Goal: Task Accomplishment & Management: Complete application form

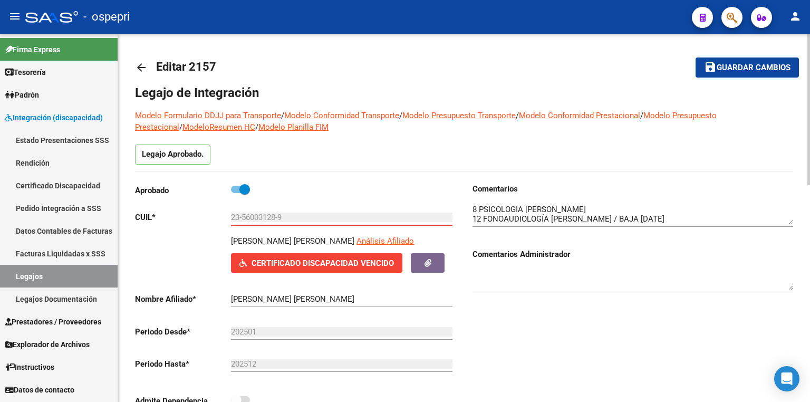
scroll to position [47, 0]
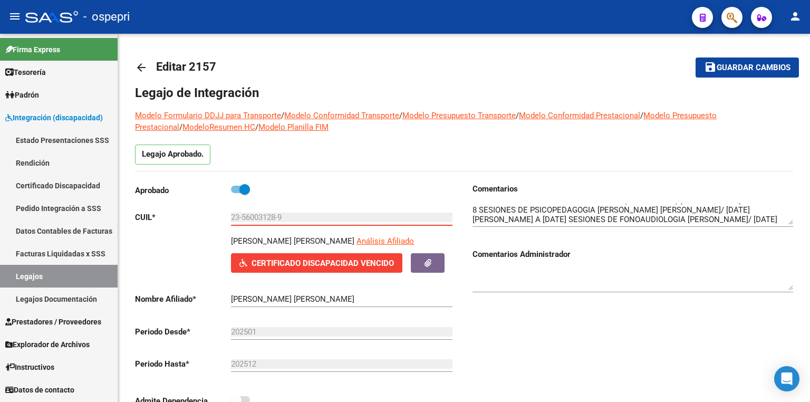
click at [68, 274] on link "Legajos" at bounding box center [59, 276] width 118 height 23
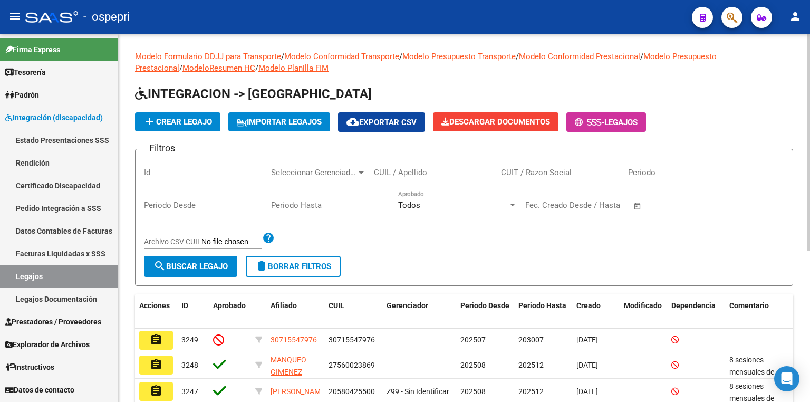
click at [405, 175] on input "CUIL / Apellido" at bounding box center [433, 172] width 119 height 9
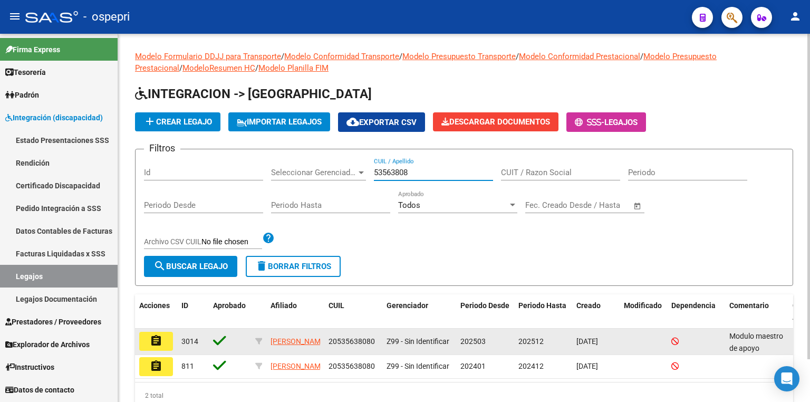
type input "53563808"
click at [160, 332] on button "assignment" at bounding box center [156, 341] width 34 height 19
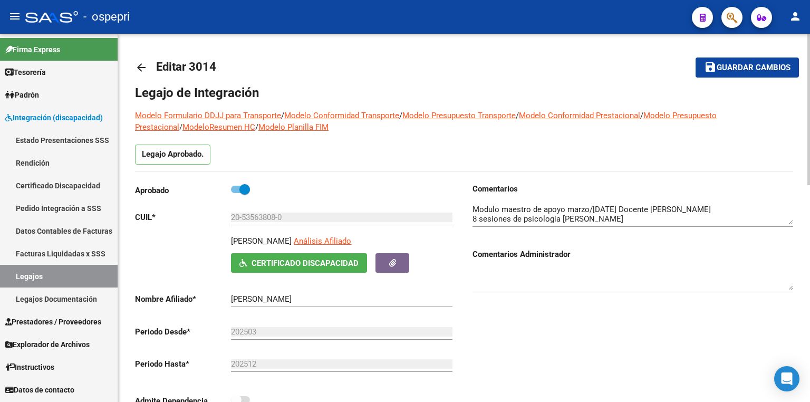
click at [652, 217] on textarea at bounding box center [633, 214] width 321 height 21
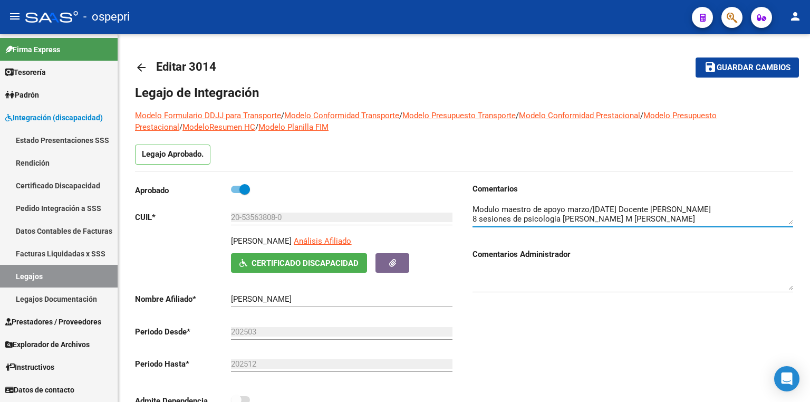
type textarea "Modulo maestro de apoyo marzo/[DATE] Docente [PERSON_NAME] 8 sesiones de psicol…"
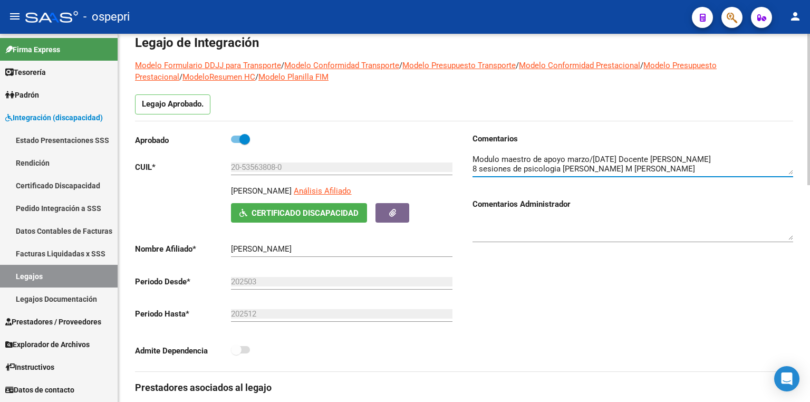
scroll to position [127, 0]
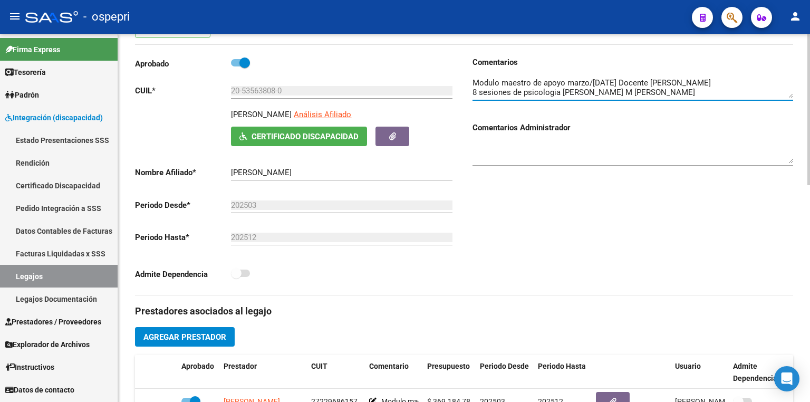
click at [204, 339] on span "Agregar Prestador" at bounding box center [184, 336] width 83 height 9
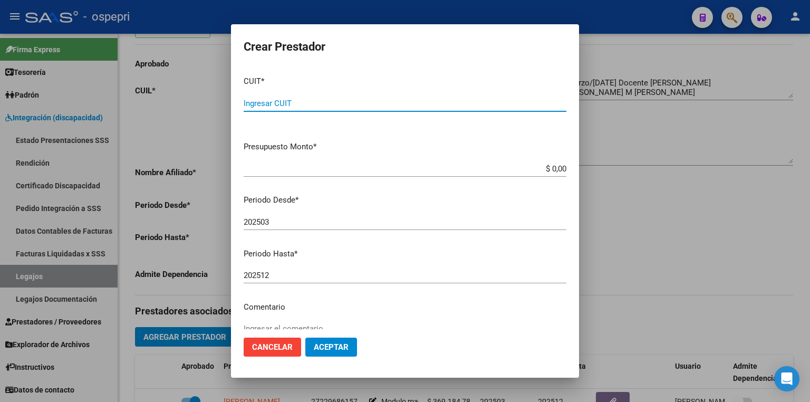
paste input "27-30634773-5"
type input "27-30634773-5"
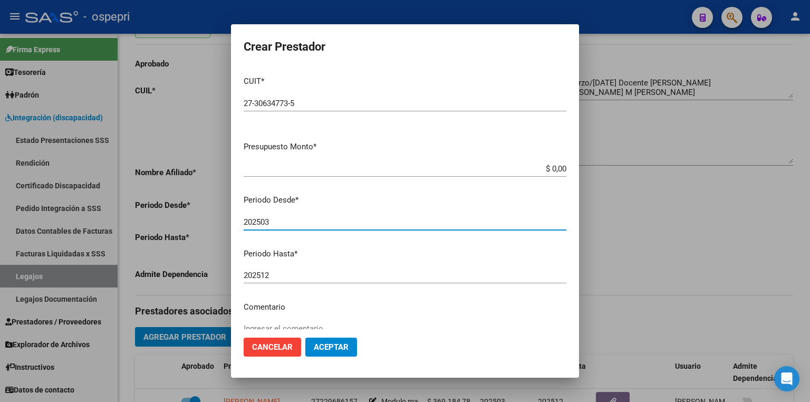
click at [285, 224] on input "202503" at bounding box center [405, 221] width 323 height 9
type input "202508"
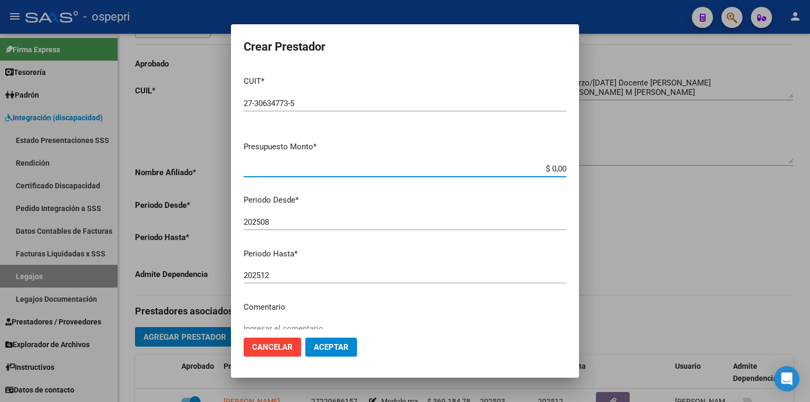
drag, startPoint x: 524, startPoint y: 167, endPoint x: 674, endPoint y: 175, distance: 149.5
click at [671, 175] on div "Crear Prestador CUIT * 27-30634773-5 Ingresar CUIT ARCA Padrón Presupuesto Mont…" at bounding box center [405, 201] width 810 height 402
type input "$ 14.844,73"
click at [328, 344] on span "Aceptar" at bounding box center [331, 346] width 35 height 9
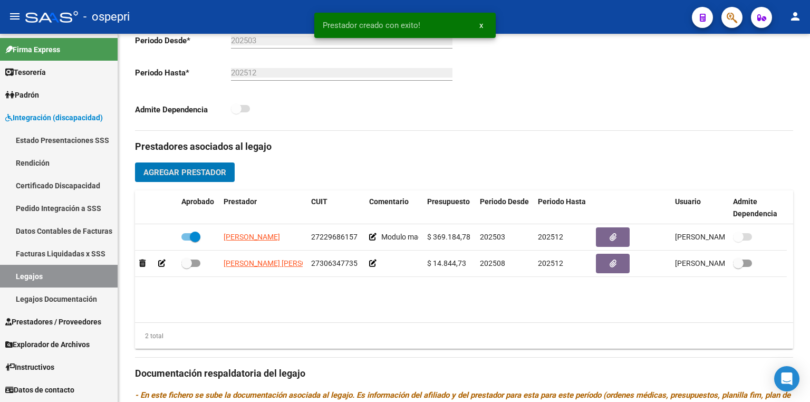
scroll to position [295, 0]
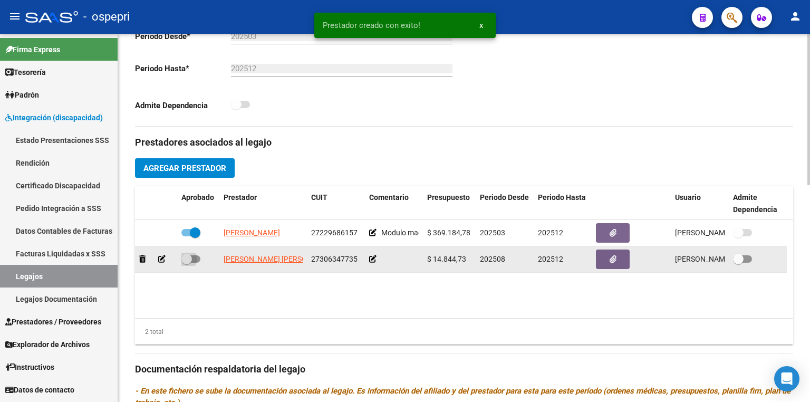
click at [199, 261] on span at bounding box center [190, 258] width 19 height 7
click at [187, 263] on input "checkbox" at bounding box center [186, 263] width 1 height 1
checkbox input "true"
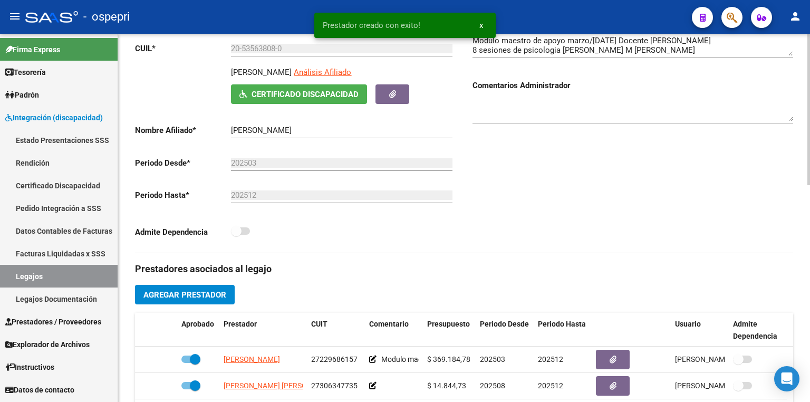
scroll to position [42, 0]
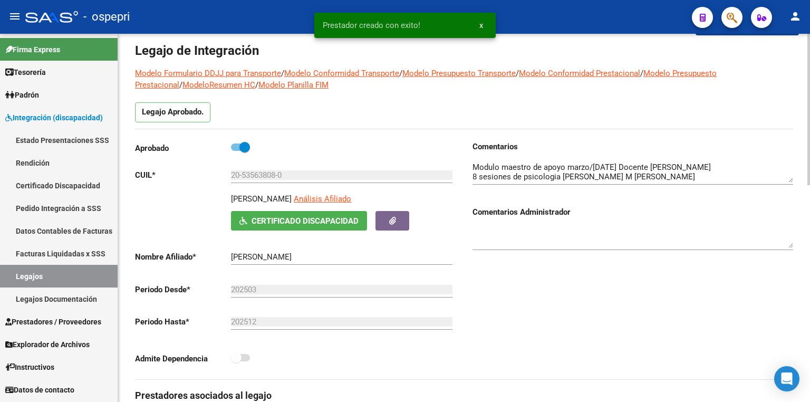
click at [636, 177] on textarea at bounding box center [633, 171] width 321 height 21
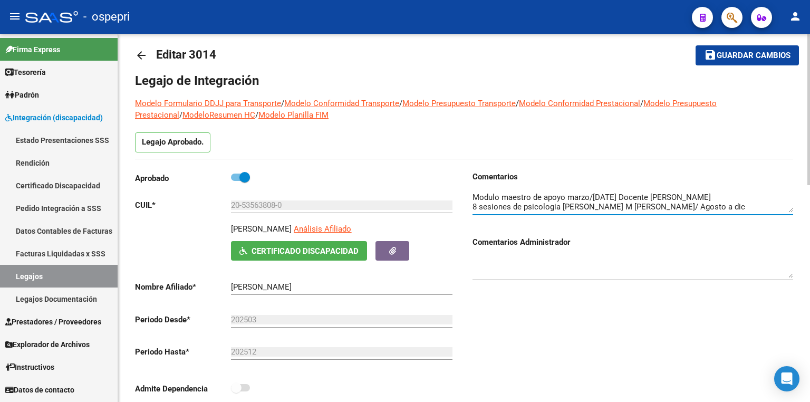
scroll to position [0, 0]
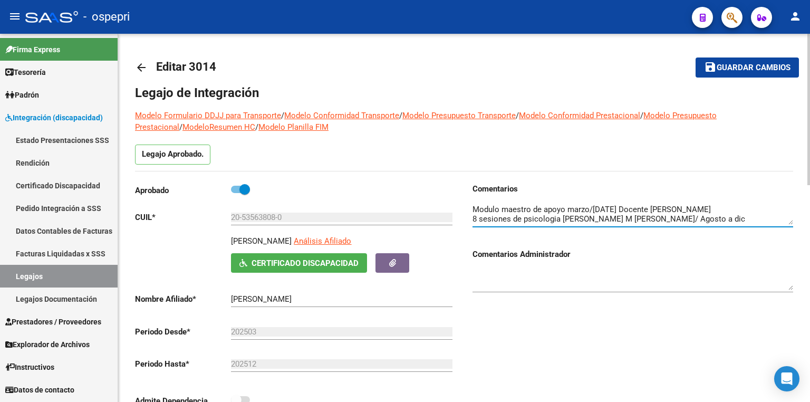
click at [749, 63] on span "Guardar cambios" at bounding box center [754, 67] width 74 height 9
type textarea "Modulo maestro de apoyo marzo/[DATE] Docente [PERSON_NAME] 8 sesiones de psicol…"
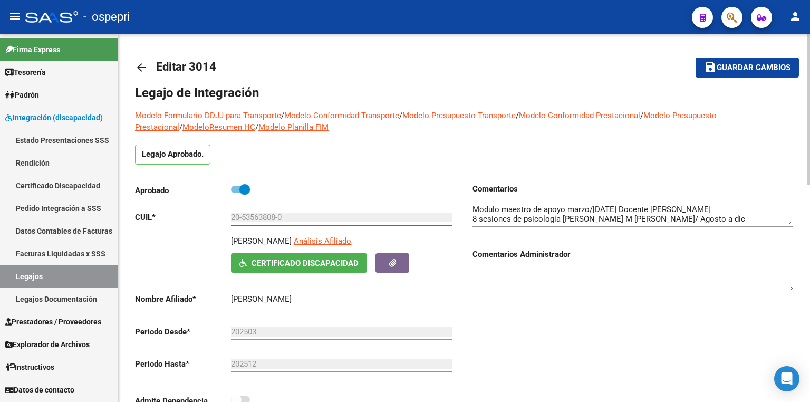
drag, startPoint x: 297, startPoint y: 217, endPoint x: 158, endPoint y: 219, distance: 138.7
click at [158, 219] on app-form-text-field "CUIL * 20-53563808-0 Ingresar CUIL" at bounding box center [294, 217] width 318 height 9
click at [568, 305] on div "Comentarios Comentarios Administrador" at bounding box center [628, 302] width 329 height 238
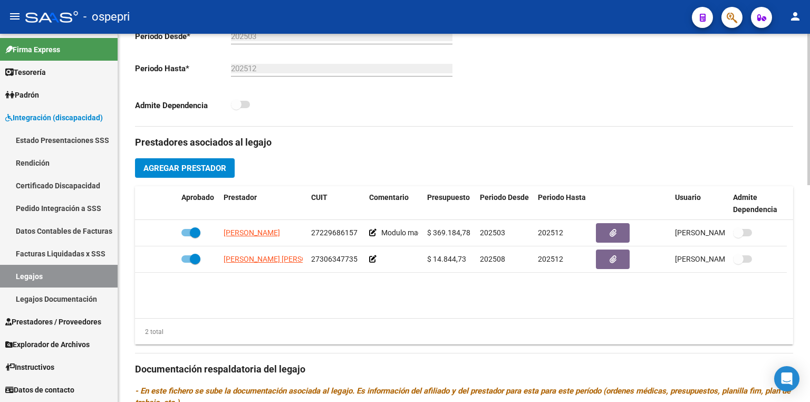
scroll to position [506, 0]
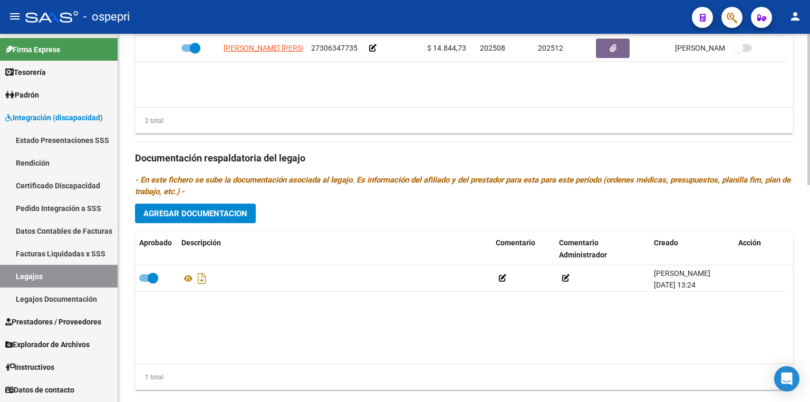
click at [234, 211] on span "Agregar Documentacion" at bounding box center [195, 213] width 104 height 9
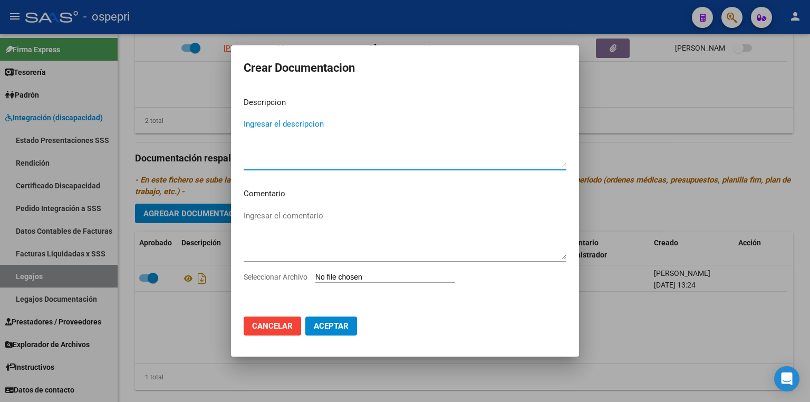
click at [352, 275] on input "Seleccionar Archivo" at bounding box center [385, 278] width 140 height 10
type input "C:\fakepath\20535638080.pdf"
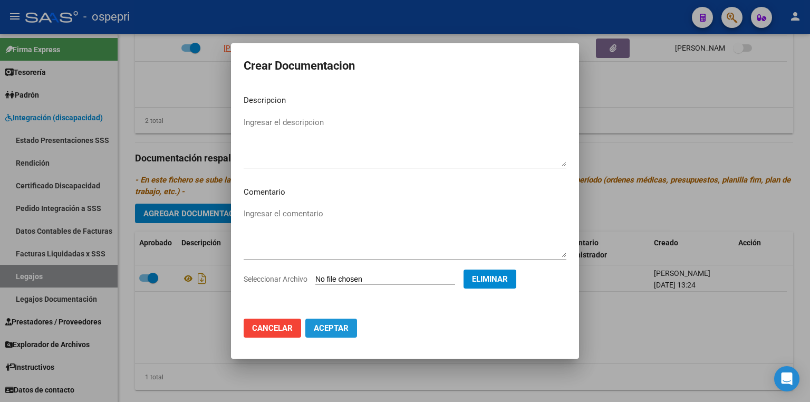
click at [324, 331] on span "Aceptar" at bounding box center [331, 327] width 35 height 9
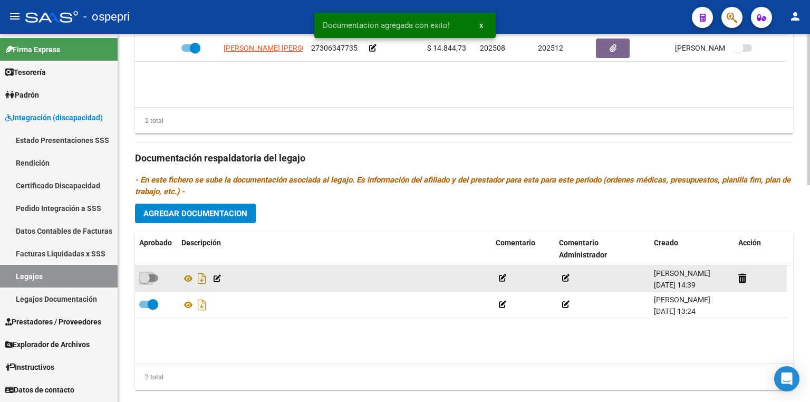
click at [157, 278] on span at bounding box center [148, 277] width 19 height 7
click at [145, 282] on input "checkbox" at bounding box center [144, 282] width 1 height 1
checkbox input "true"
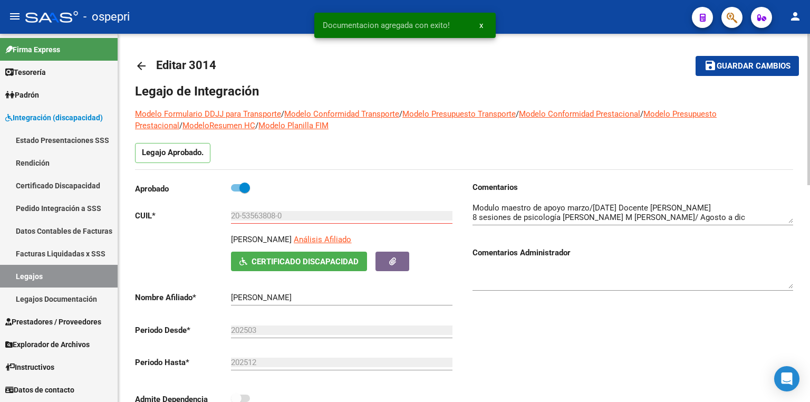
scroll to position [0, 0]
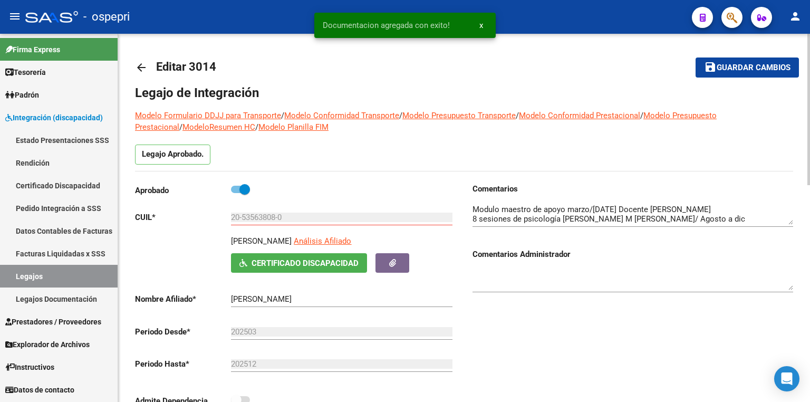
click at [720, 64] on span "Guardar cambios" at bounding box center [754, 67] width 74 height 9
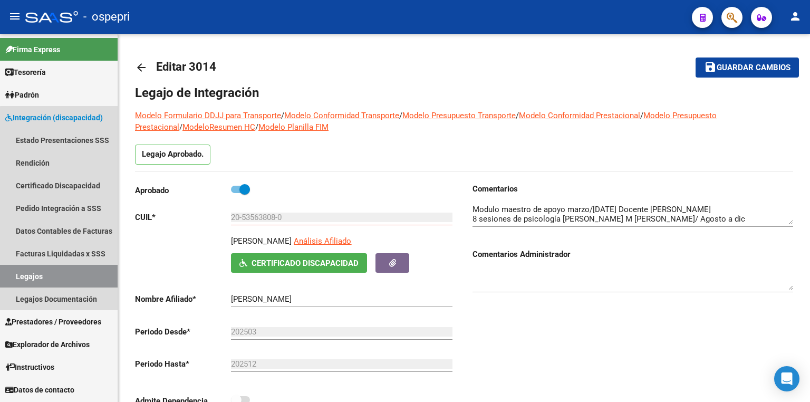
click at [67, 274] on link "Legajos" at bounding box center [59, 276] width 118 height 23
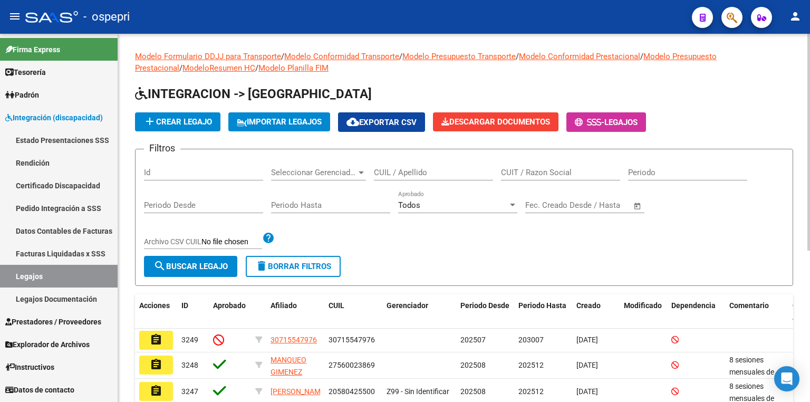
click at [418, 173] on input "CUIL / Apellido" at bounding box center [433, 172] width 119 height 9
paste input "56003128"
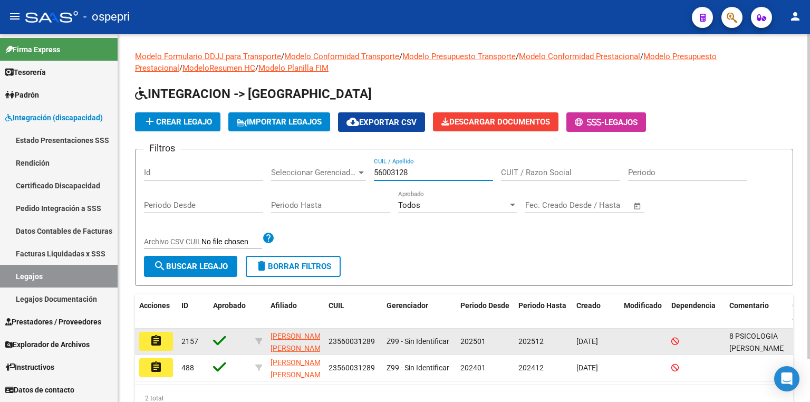
type input "56003128"
click at [159, 340] on mat-icon "assignment" at bounding box center [156, 340] width 13 height 13
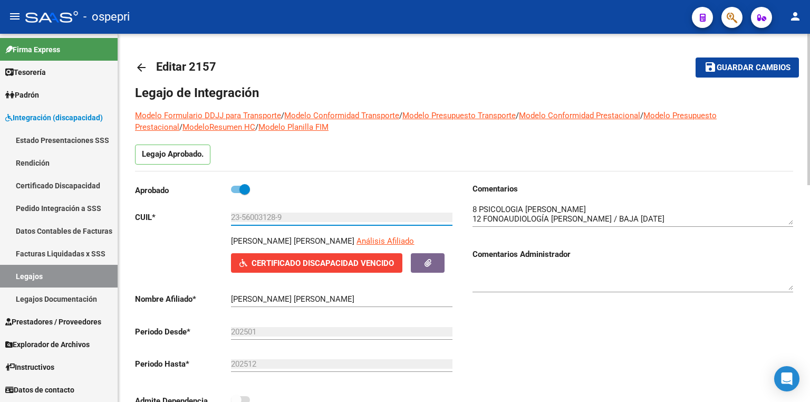
drag, startPoint x: 293, startPoint y: 221, endPoint x: 130, endPoint y: 217, distance: 163.0
click at [64, 187] on link "Certificado Discapacidad" at bounding box center [59, 185] width 118 height 23
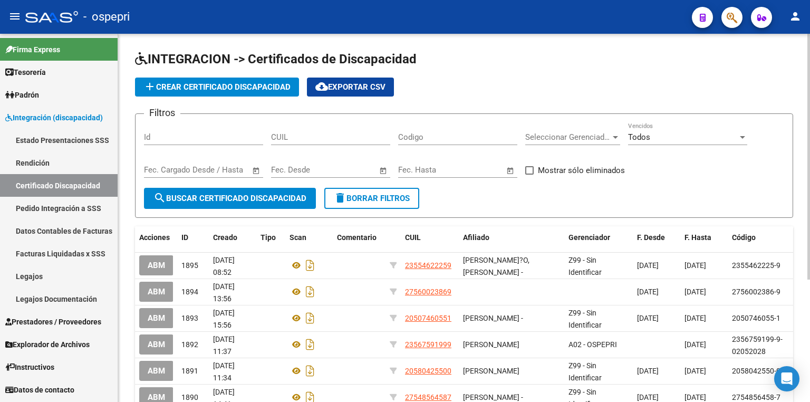
click at [250, 84] on span "add Crear Certificado Discapacidad" at bounding box center [216, 86] width 147 height 9
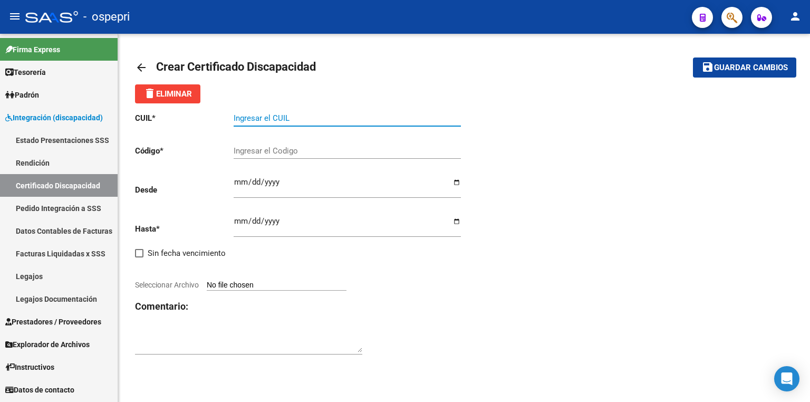
click at [291, 121] on input "Ingresar el CUIL" at bounding box center [347, 117] width 227 height 9
paste input "23-56003128-9"
type input "23-56003128-9"
click at [276, 156] on div "Ingresar el Codigo" at bounding box center [347, 147] width 227 height 23
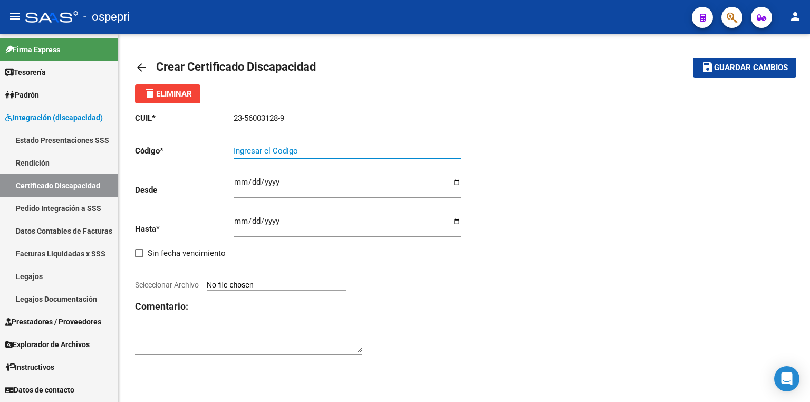
paste input "23-56003128-9"
type input "23-56003128-9"
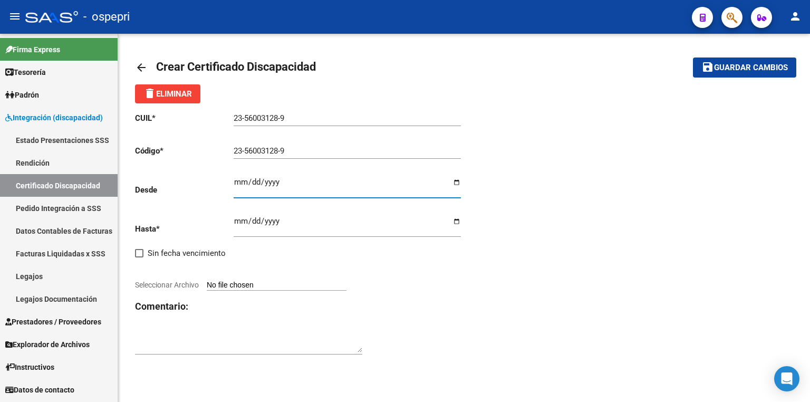
click at [242, 181] on input "Ingresar fec. Desde" at bounding box center [347, 186] width 227 height 17
type input "[DATE]"
click at [239, 221] on input "Ingresar fec. Hasta" at bounding box center [347, 225] width 227 height 17
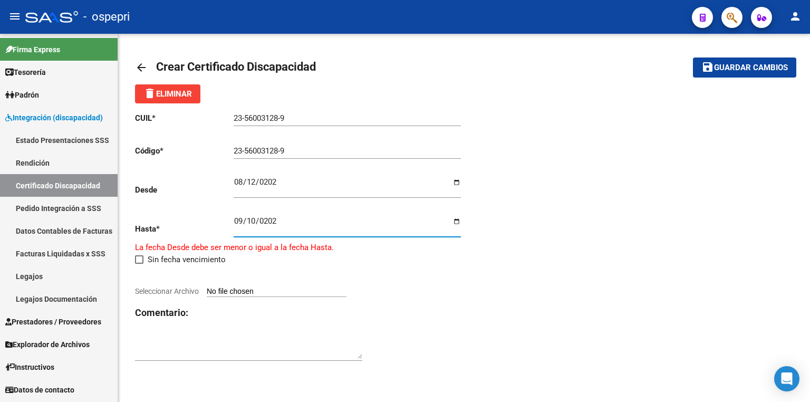
type input "[DATE]"
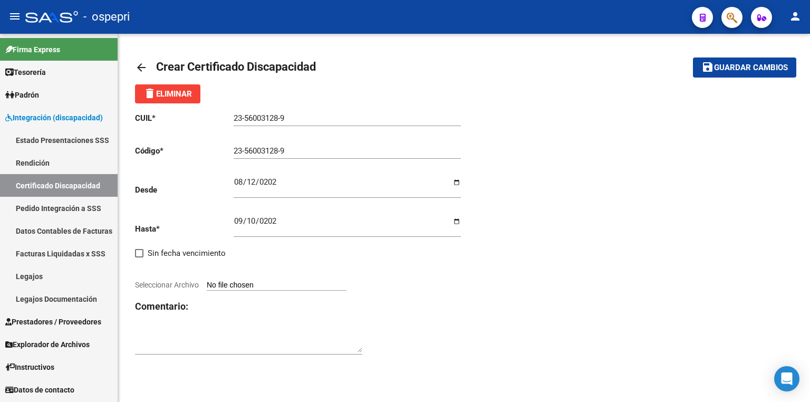
click at [291, 285] on input "Seleccionar Archivo" at bounding box center [277, 286] width 140 height 10
type input "C:\fakepath\WhatsApp Image [DATE] 14.45.29.jpeg"
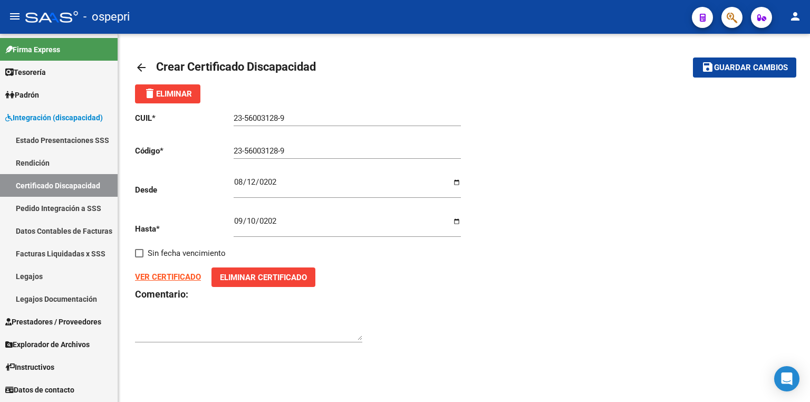
click at [754, 68] on span "Guardar cambios" at bounding box center [751, 67] width 74 height 9
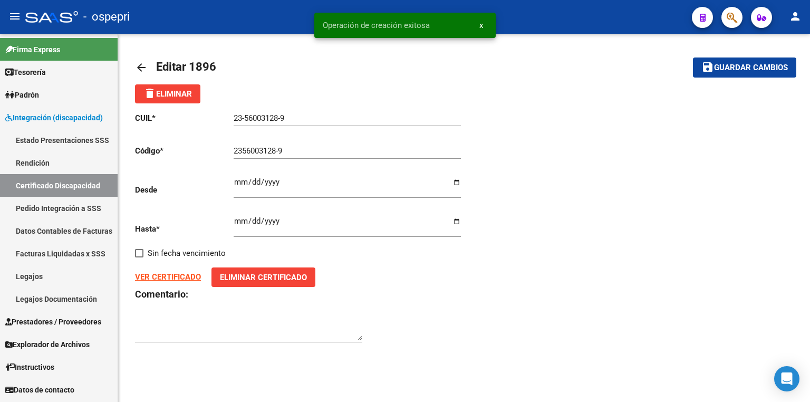
click at [67, 274] on link "Legajos" at bounding box center [59, 276] width 118 height 23
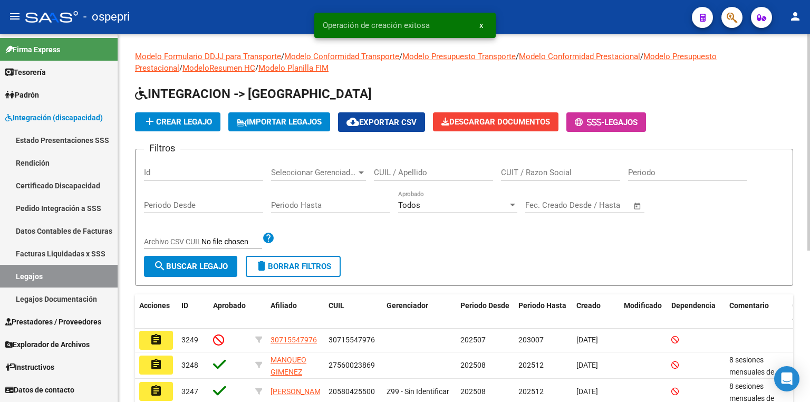
click at [389, 175] on input "CUIL / Apellido" at bounding box center [433, 172] width 119 height 9
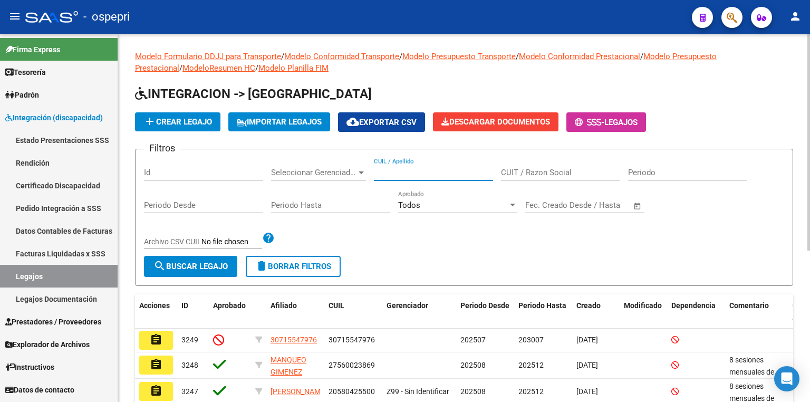
paste input "23-56003128-9"
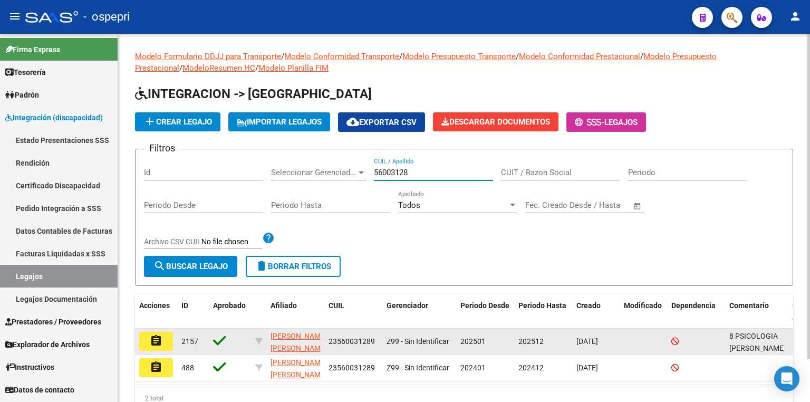
type input "56003128"
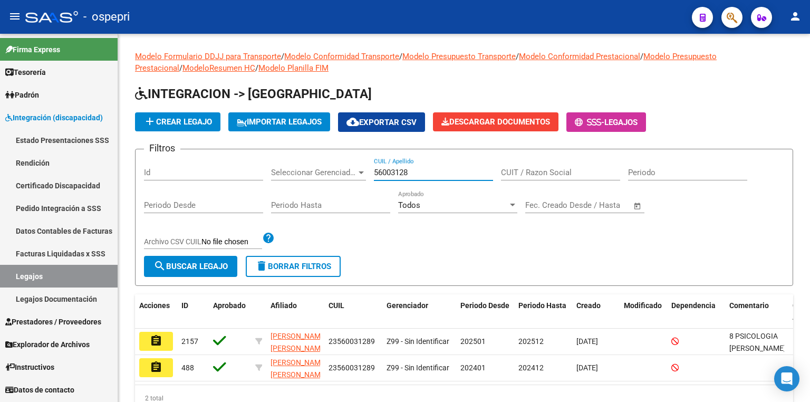
click at [161, 339] on mat-icon "assignment" at bounding box center [156, 340] width 13 height 13
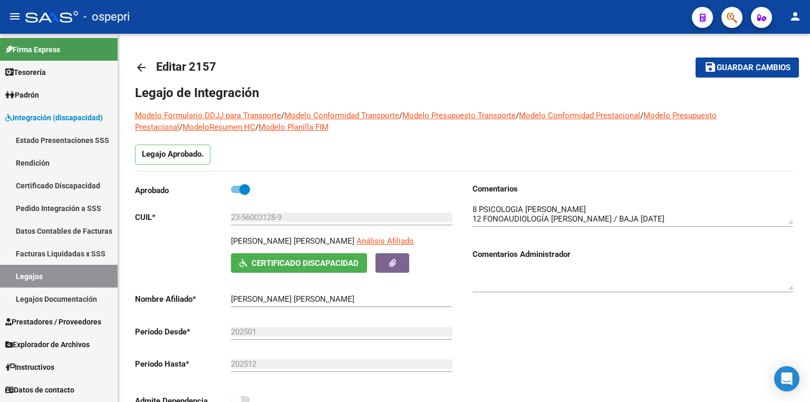
click at [53, 272] on link "Legajos" at bounding box center [59, 276] width 118 height 23
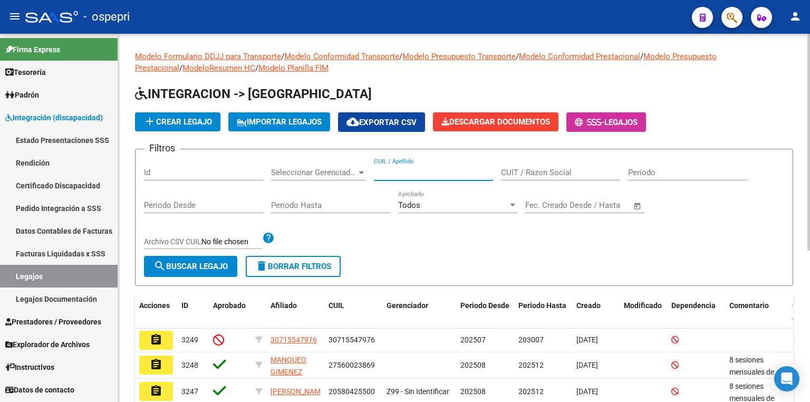
click at [390, 175] on input "CUIL / Apellido" at bounding box center [433, 172] width 119 height 9
paste input "57.125.975"
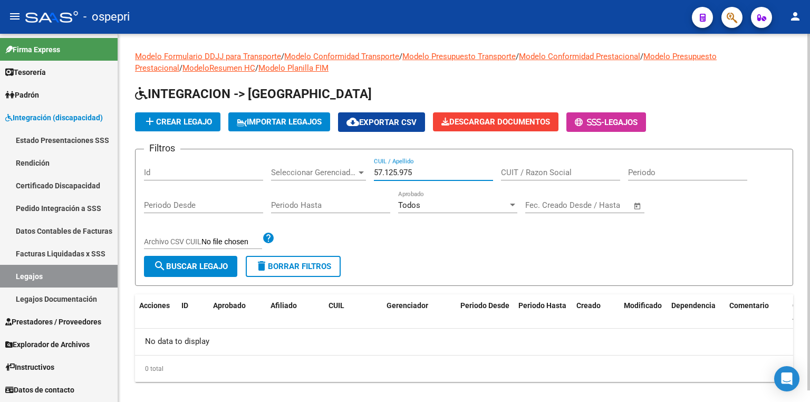
click at [400, 171] on input "57.125.975" at bounding box center [433, 172] width 119 height 9
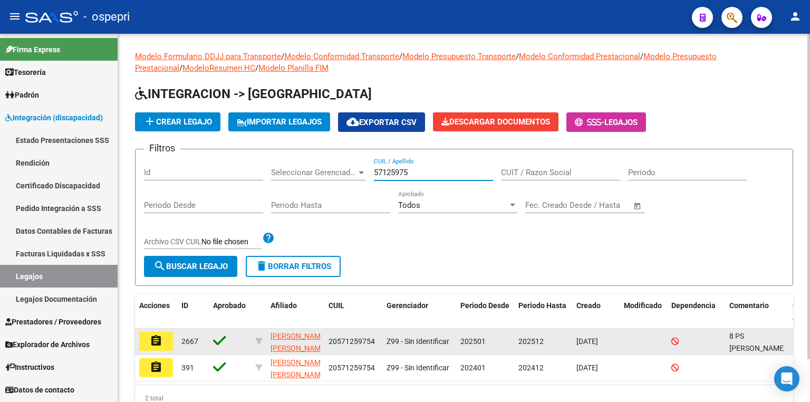
type input "57125975"
click at [164, 334] on button "assignment" at bounding box center [156, 341] width 34 height 19
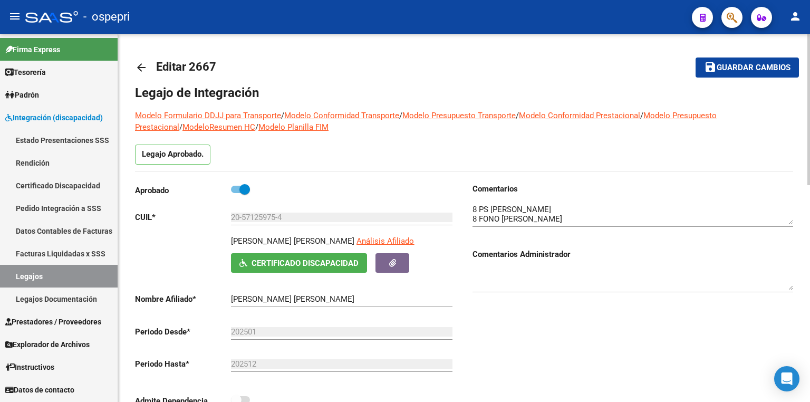
click at [608, 207] on textarea at bounding box center [633, 214] width 321 height 21
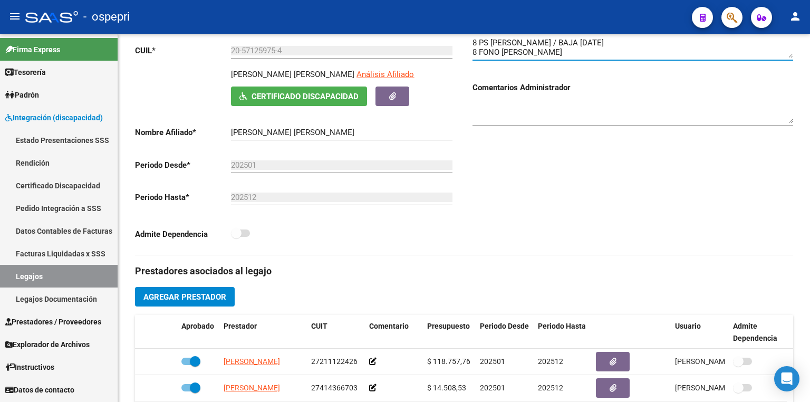
scroll to position [169, 0]
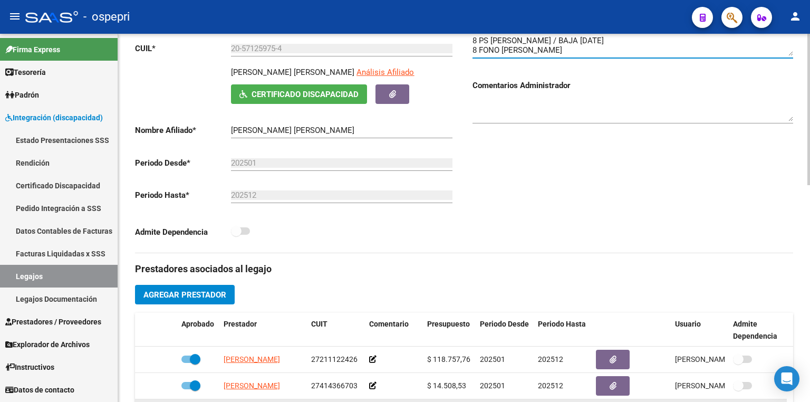
type textarea "8 PS [PERSON_NAME] / BAJA [DATE] 8 FONO [PERSON_NAME] 8 [MEDICAL_DATA] [PERSON_…"
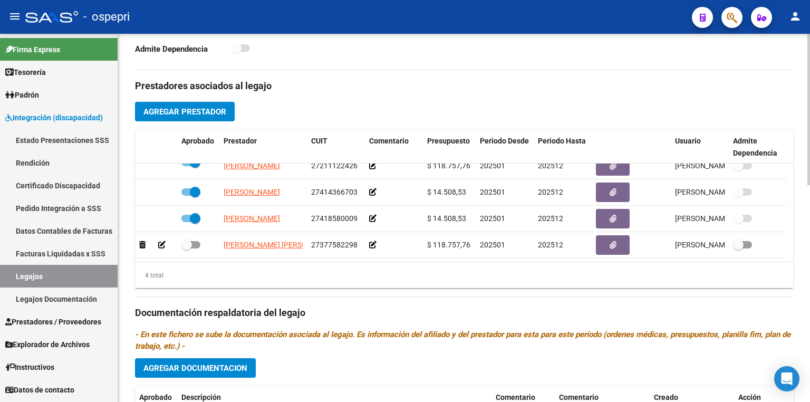
scroll to position [464, 0]
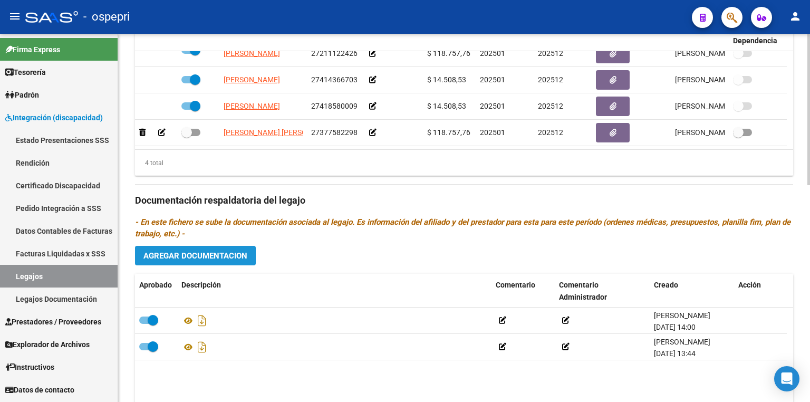
click at [207, 253] on span "Agregar Documentacion" at bounding box center [195, 255] width 104 height 9
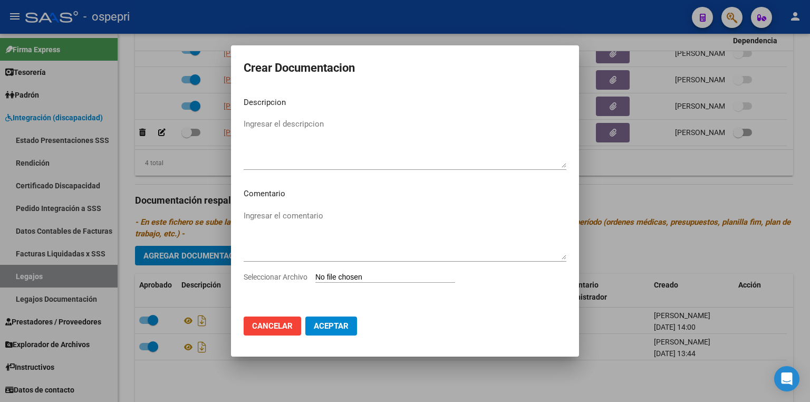
click at [345, 282] on input "Seleccionar Archivo" at bounding box center [385, 278] width 140 height 10
type input "C:\fakepath\Image_250812_144428.jpeg"
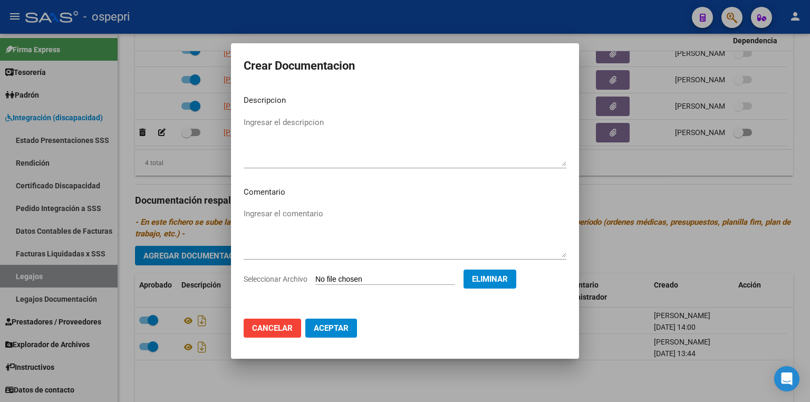
click at [271, 217] on textarea "Ingresar el comentario" at bounding box center [405, 233] width 323 height 50
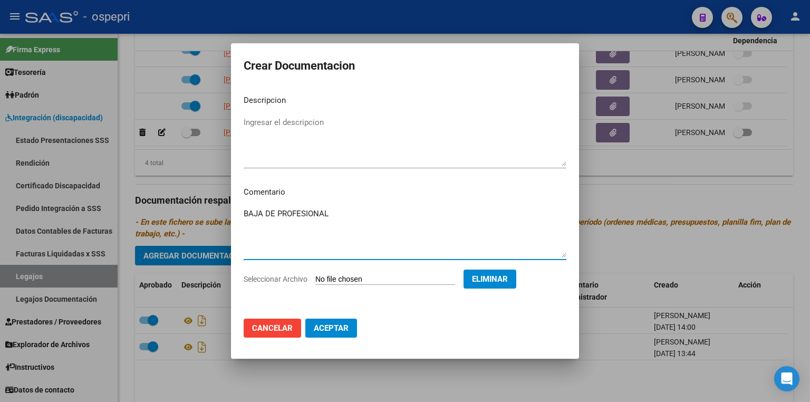
type textarea "BAJA DE PROFESIONAL"
click at [330, 328] on span "Aceptar" at bounding box center [331, 327] width 35 height 9
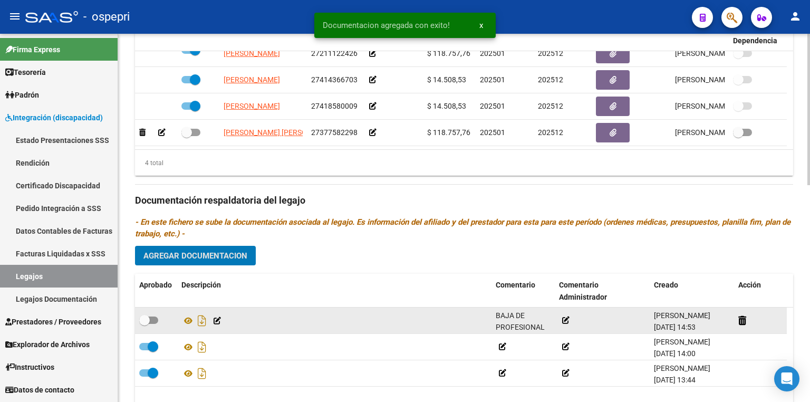
click at [152, 316] on span at bounding box center [148, 319] width 19 height 7
click at [145, 324] on input "checkbox" at bounding box center [144, 324] width 1 height 1
checkbox input "true"
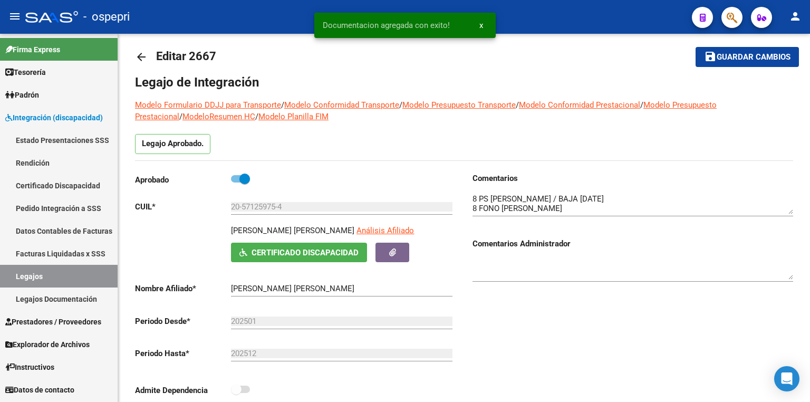
scroll to position [0, 0]
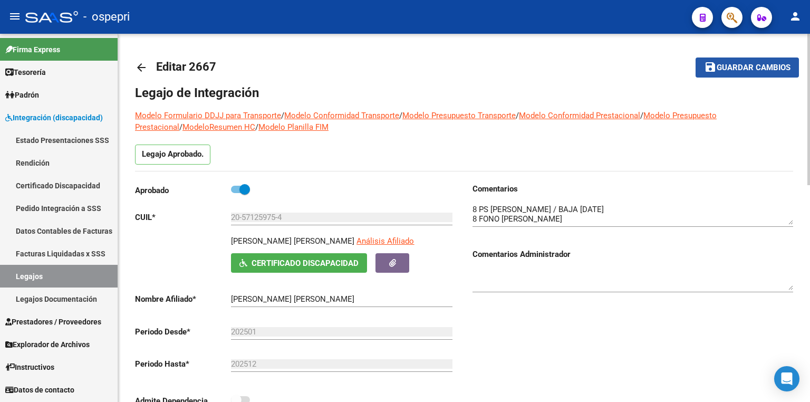
drag, startPoint x: 755, startPoint y: 68, endPoint x: 612, endPoint y: 90, distance: 144.1
click at [754, 68] on span "Guardar cambios" at bounding box center [754, 67] width 74 height 9
click at [60, 280] on link "Legajos" at bounding box center [59, 276] width 118 height 23
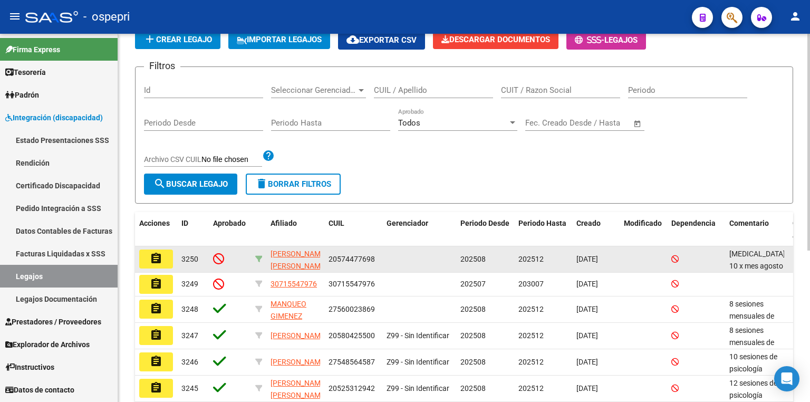
scroll to position [84, 0]
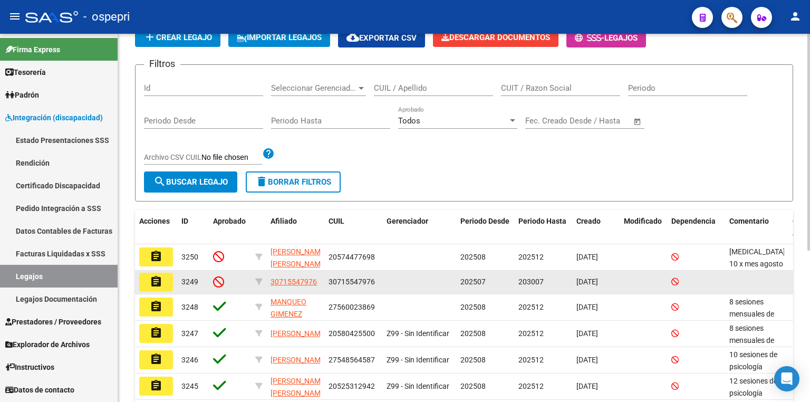
click at [150, 276] on mat-icon "assignment" at bounding box center [156, 281] width 13 height 13
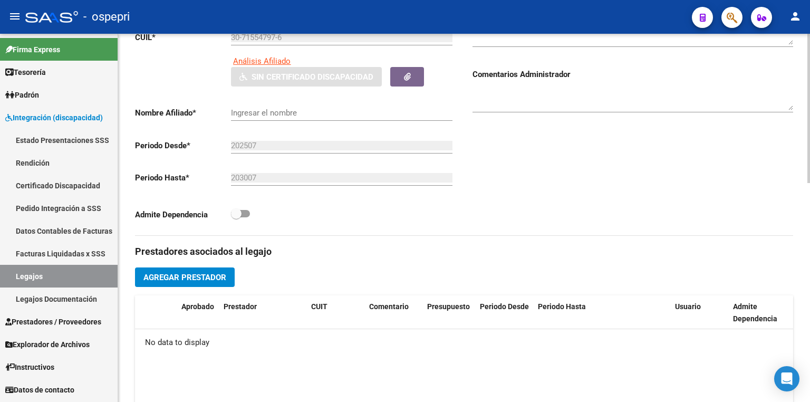
scroll to position [169, 0]
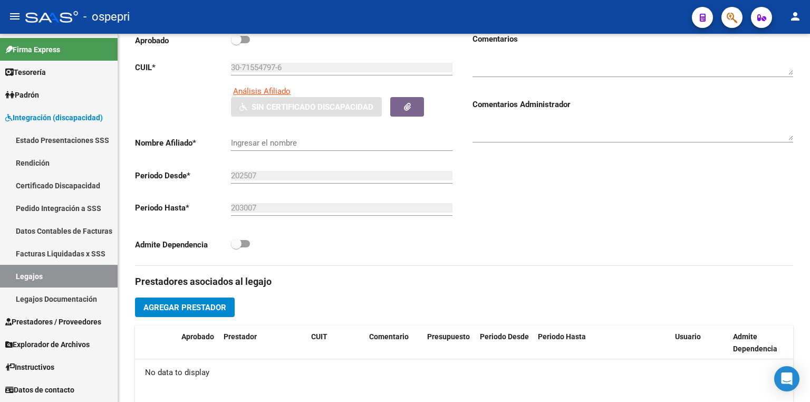
click at [84, 278] on link "Legajos" at bounding box center [59, 276] width 118 height 23
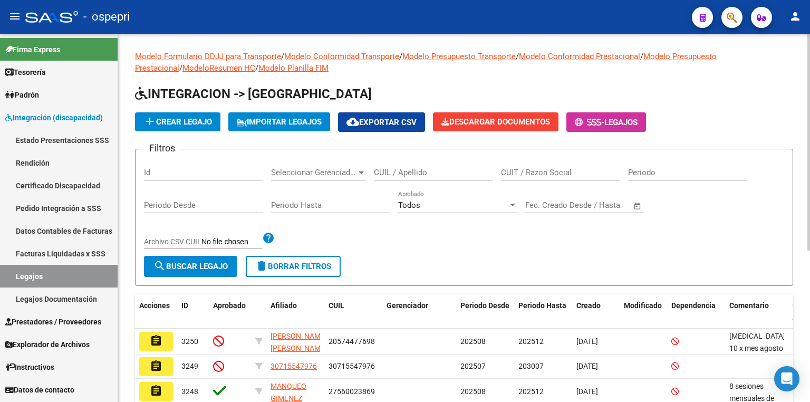
click at [409, 166] on div "CUIL / Apellido" at bounding box center [433, 169] width 119 height 23
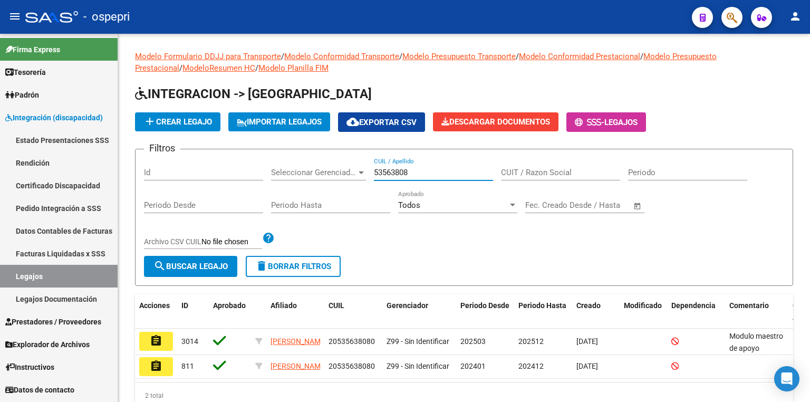
type input "53563808"
click at [162, 340] on button "assignment" at bounding box center [156, 341] width 34 height 19
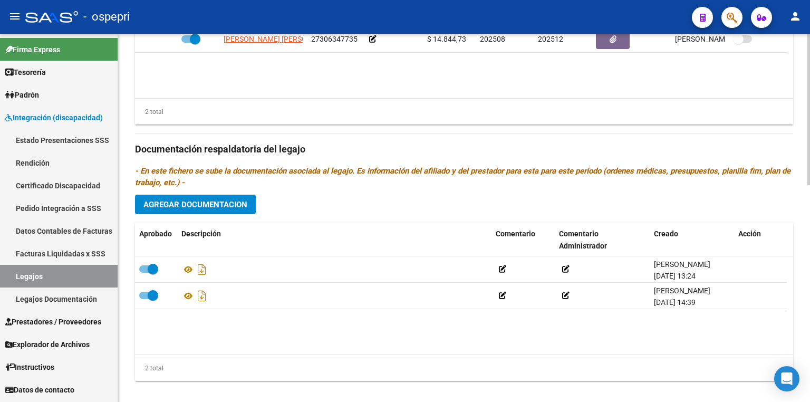
scroll to position [527, 0]
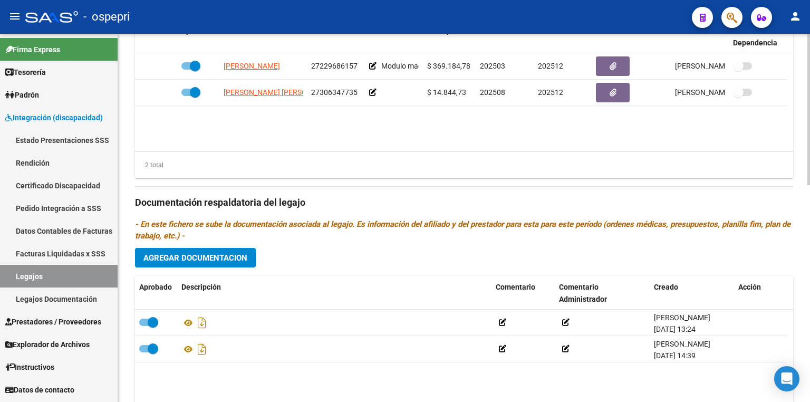
drag, startPoint x: 333, startPoint y: 341, endPoint x: 326, endPoint y: 337, distance: 8.1
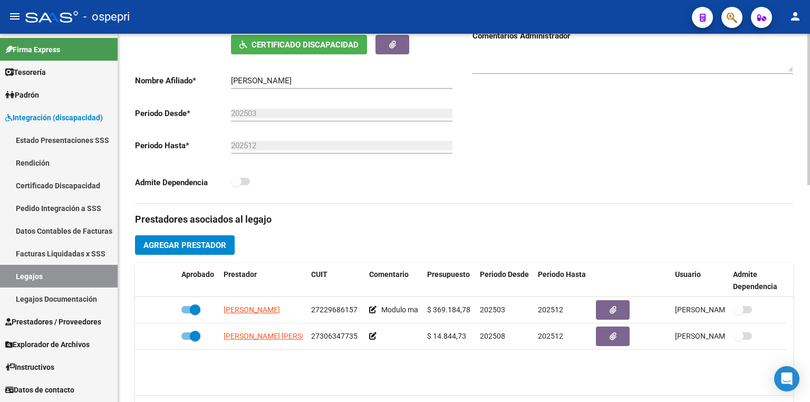
scroll to position [105, 0]
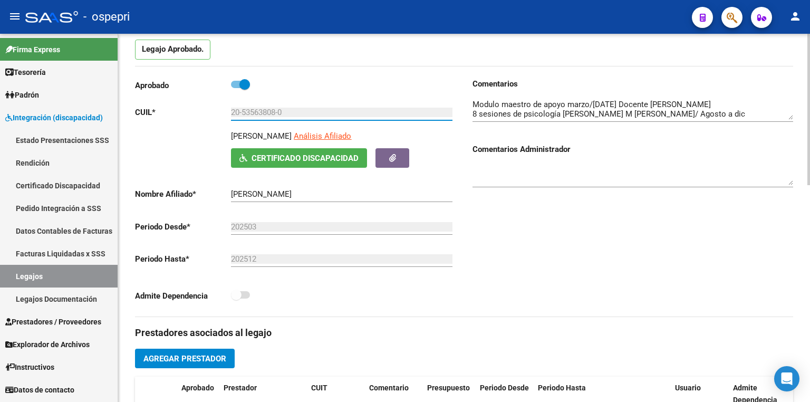
drag, startPoint x: 300, startPoint y: 112, endPoint x: 224, endPoint y: 114, distance: 76.5
click at [224, 114] on app-form-text-field "CUIL * 20-53563808-0 Ingresar CUIL" at bounding box center [294, 112] width 318 height 9
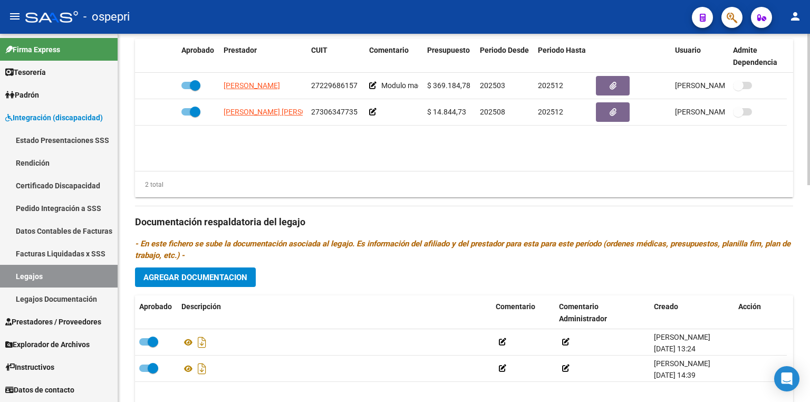
scroll to position [527, 0]
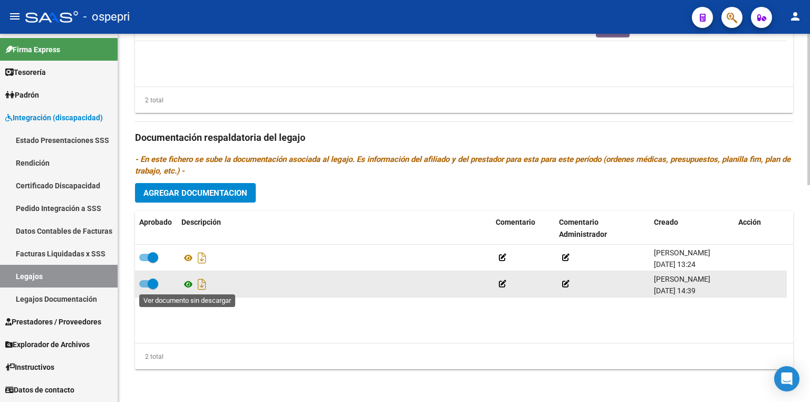
click at [186, 286] on icon at bounding box center [188, 284] width 14 height 13
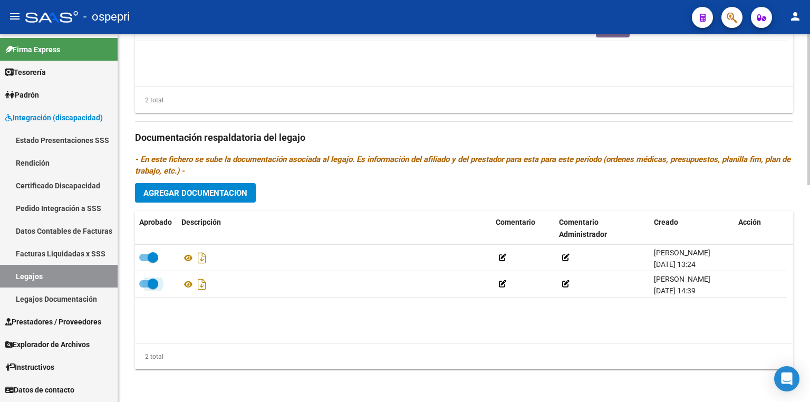
drag, startPoint x: 146, startPoint y: 283, endPoint x: 449, endPoint y: 297, distance: 303.1
click at [147, 283] on span at bounding box center [148, 283] width 19 height 7
click at [145, 287] on input "checkbox" at bounding box center [144, 287] width 1 height 1
checkbox input "false"
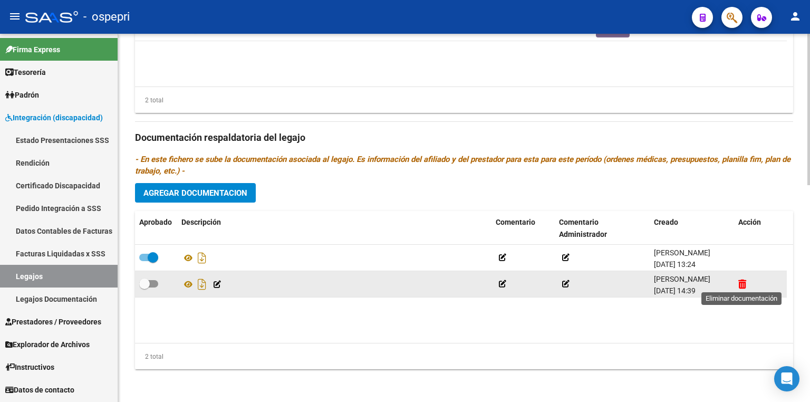
click at [738, 284] on icon at bounding box center [742, 284] width 8 height 10
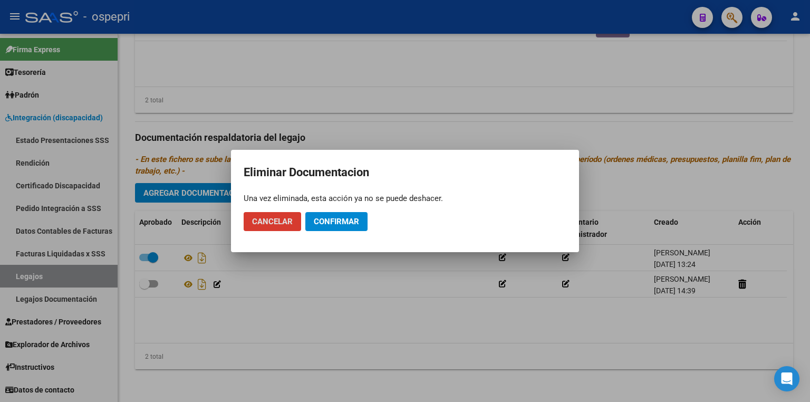
click at [325, 222] on span "Confirmar" at bounding box center [336, 221] width 45 height 9
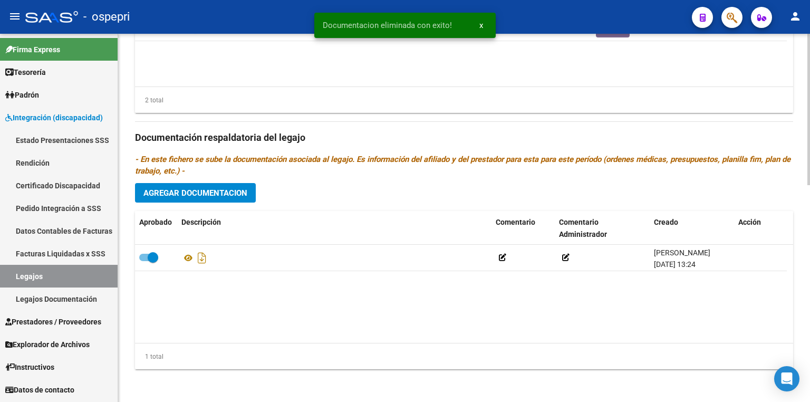
click at [235, 191] on span "Agregar Documentacion" at bounding box center [195, 192] width 104 height 9
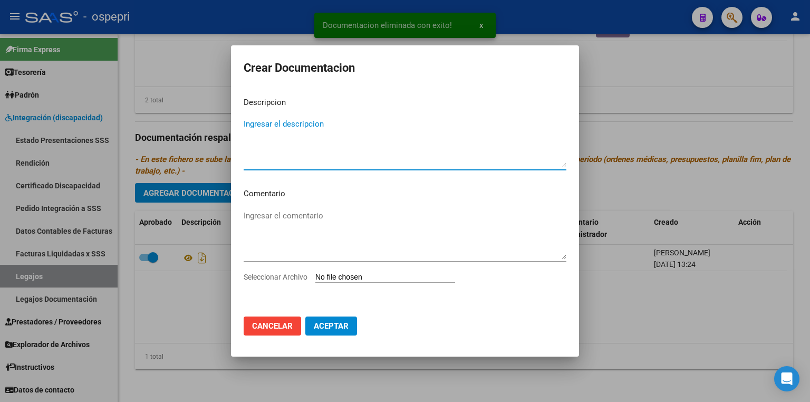
click at [350, 276] on input "Seleccionar Archivo" at bounding box center [385, 278] width 140 height 10
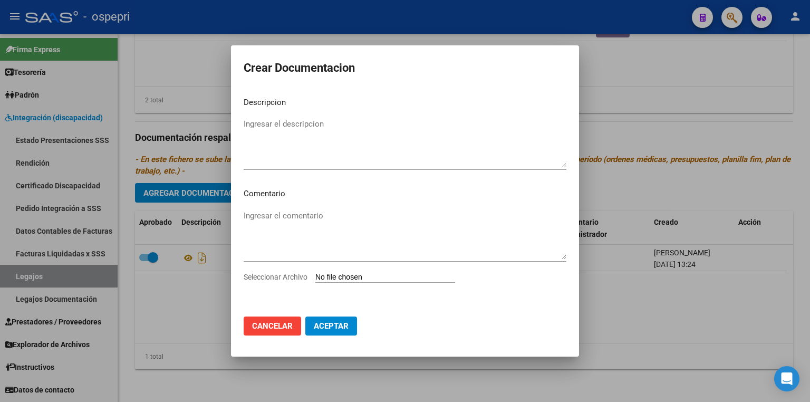
click at [275, 327] on span "Cancelar" at bounding box center [272, 325] width 41 height 9
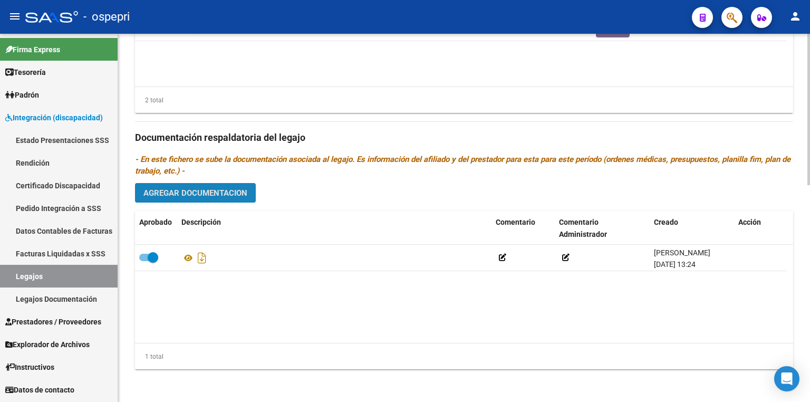
click at [208, 196] on span "Agregar Documentacion" at bounding box center [195, 192] width 104 height 9
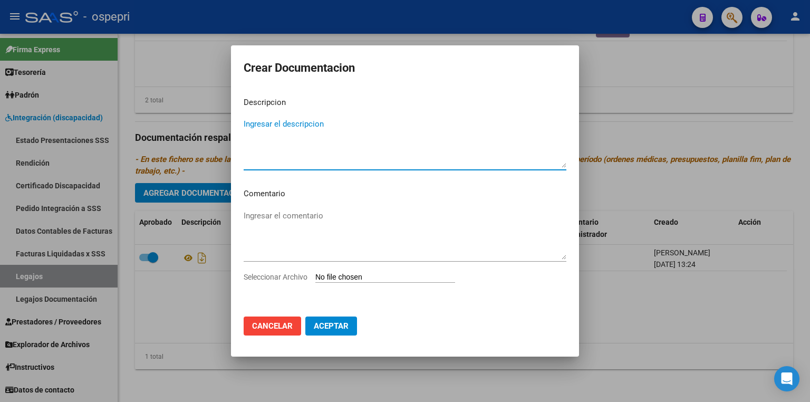
click at [370, 274] on input "Seleccionar Archivo" at bounding box center [385, 278] width 140 height 10
type input "C:\fakepath\20-535638080.pdf"
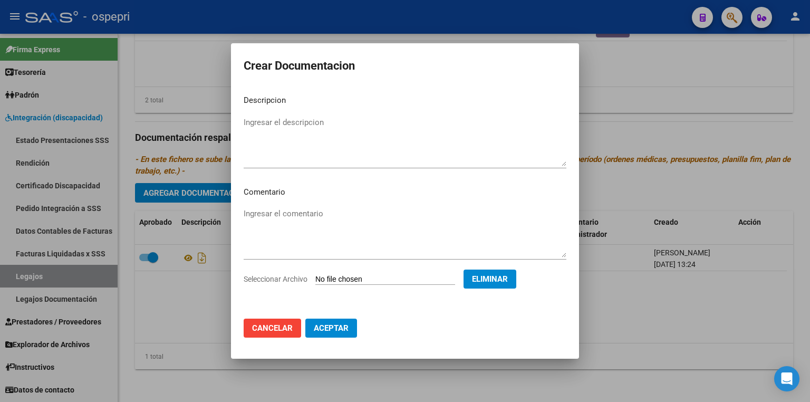
click at [336, 329] on span "Aceptar" at bounding box center [331, 327] width 35 height 9
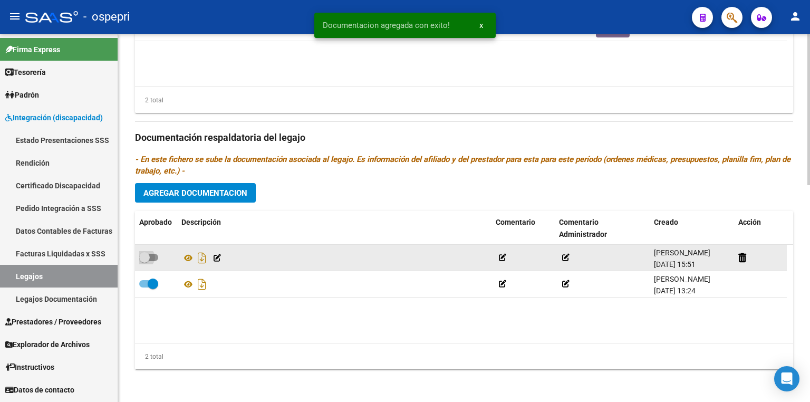
click at [154, 255] on span at bounding box center [148, 257] width 19 height 7
click at [145, 261] on input "checkbox" at bounding box center [144, 261] width 1 height 1
checkbox input "true"
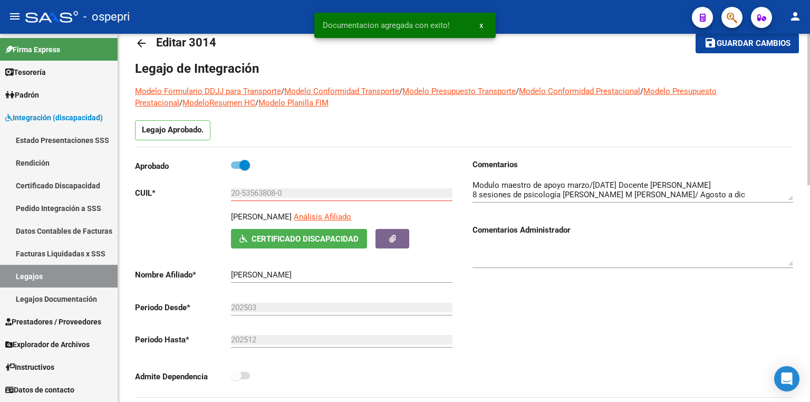
scroll to position [21, 0]
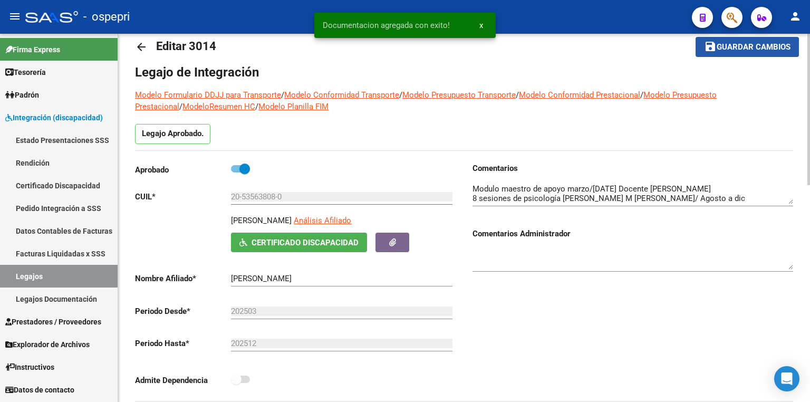
click at [717, 50] on span "Guardar cambios" at bounding box center [754, 47] width 74 height 9
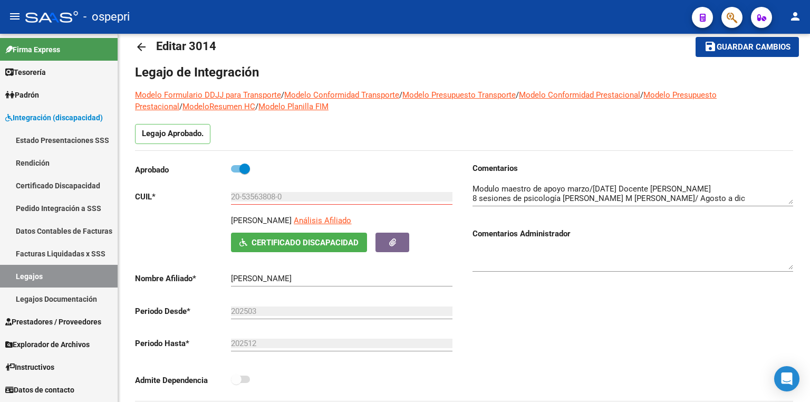
drag, startPoint x: 86, startPoint y: 274, endPoint x: 89, endPoint y: 226, distance: 48.6
click at [86, 274] on link "Legajos" at bounding box center [59, 276] width 118 height 23
